Goal: Navigation & Orientation: Find specific page/section

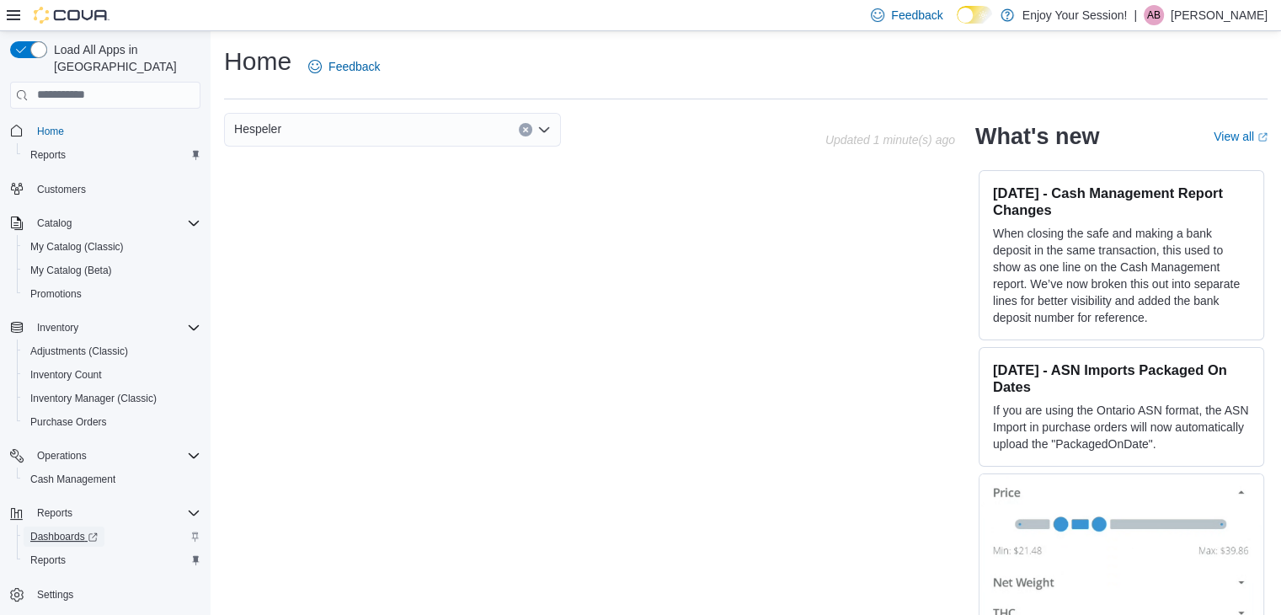
click at [101, 526] on link "Dashboards" at bounding box center [64, 536] width 81 height 20
click at [1203, 18] on p "[PERSON_NAME]" at bounding box center [1219, 15] width 97 height 20
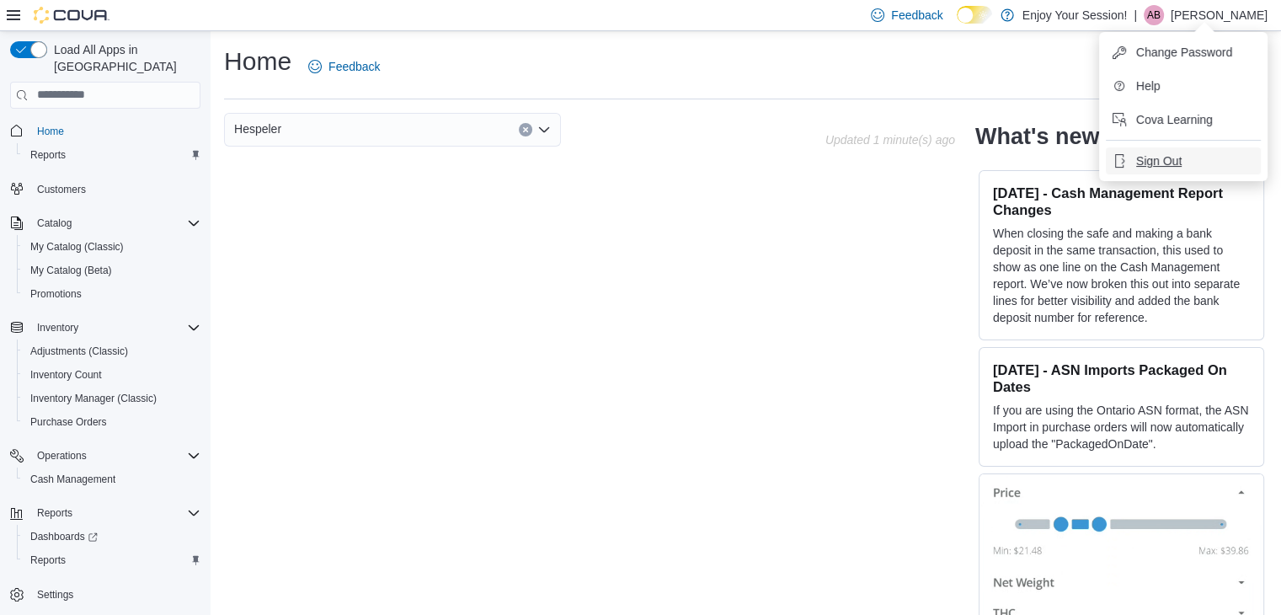
click at [1187, 159] on button "Sign Out" at bounding box center [1183, 160] width 155 height 27
